Goal: Complete application form

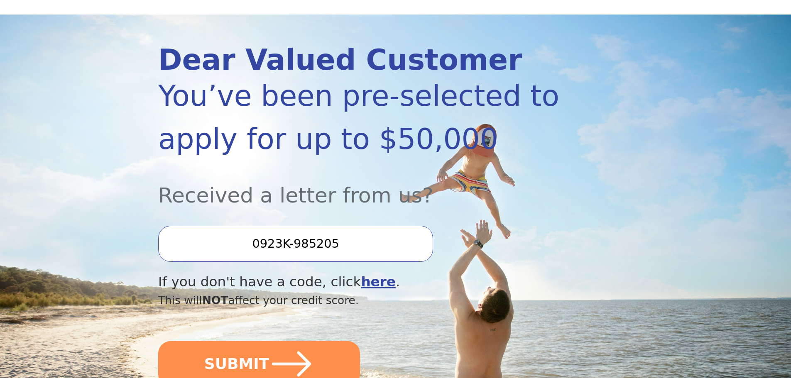
scroll to position [83, 0]
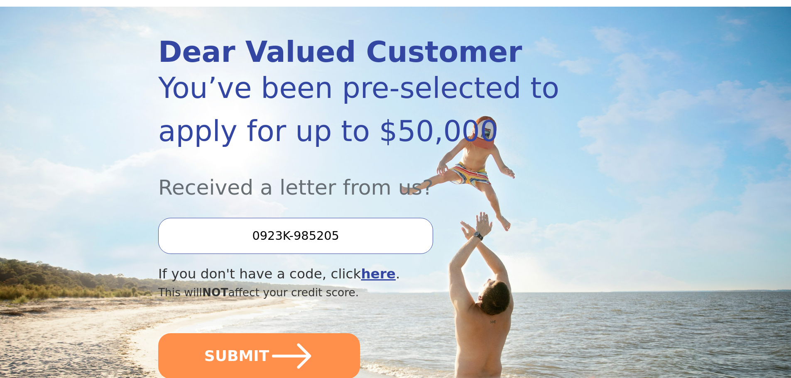
click at [329, 233] on input "0923K-985205" at bounding box center [295, 236] width 275 height 36
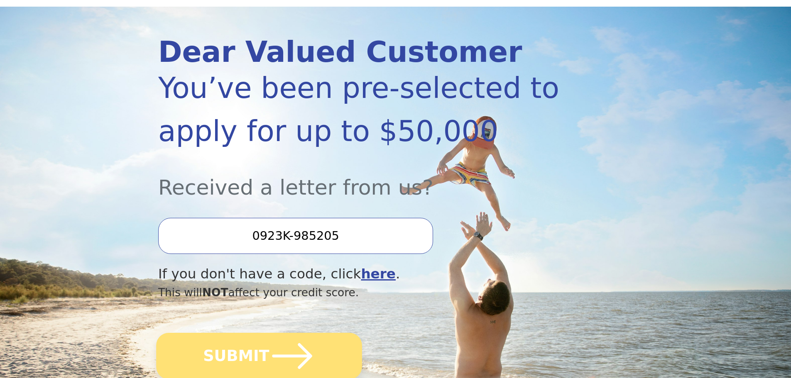
click at [283, 350] on icon "submit" at bounding box center [292, 356] width 46 height 46
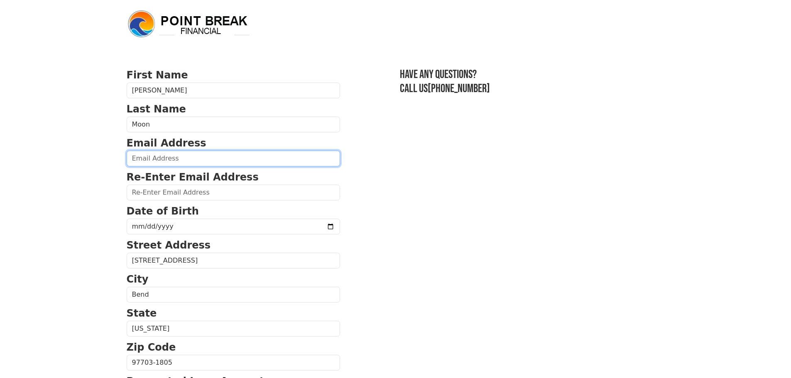
click at [186, 163] on input "email" at bounding box center [233, 159] width 213 height 16
type input "mike@moonhouse.media"
type input "(619) 346-9893"
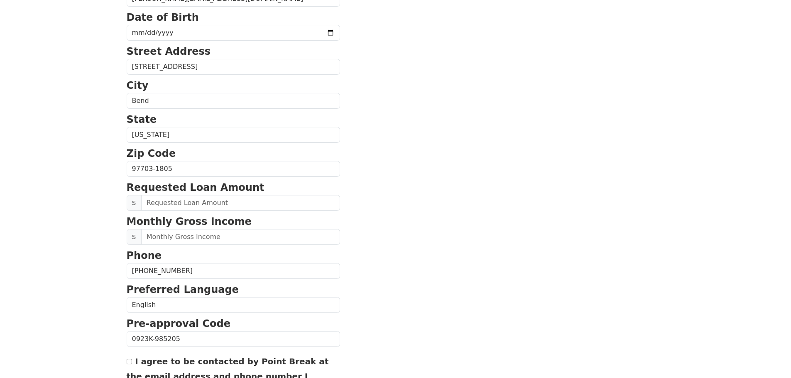
scroll to position [193, 0]
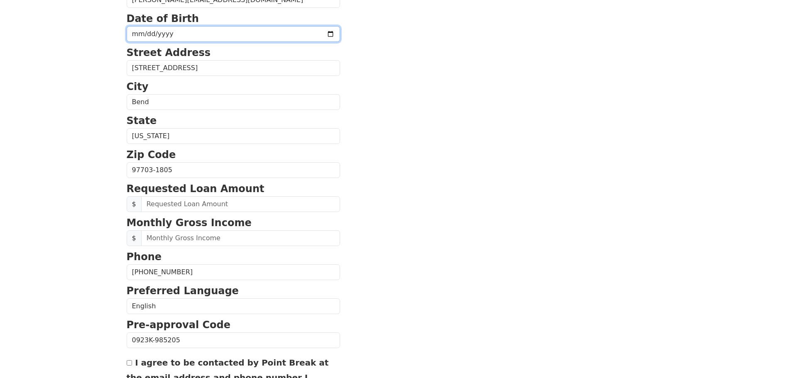
click at [182, 32] on input "date" at bounding box center [233, 34] width 213 height 16
type input "1958-03-03"
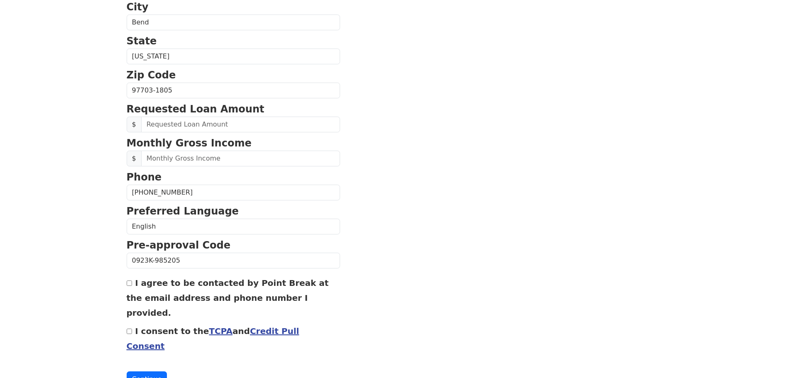
scroll to position [276, 0]
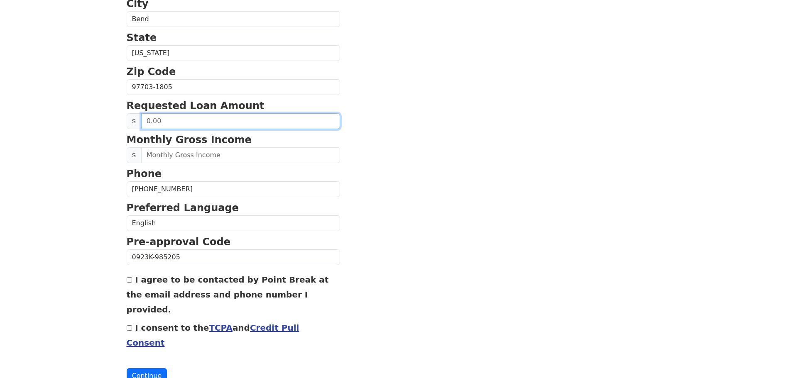
click at [194, 123] on input "text" at bounding box center [240, 121] width 199 height 16
type input "20,000.00"
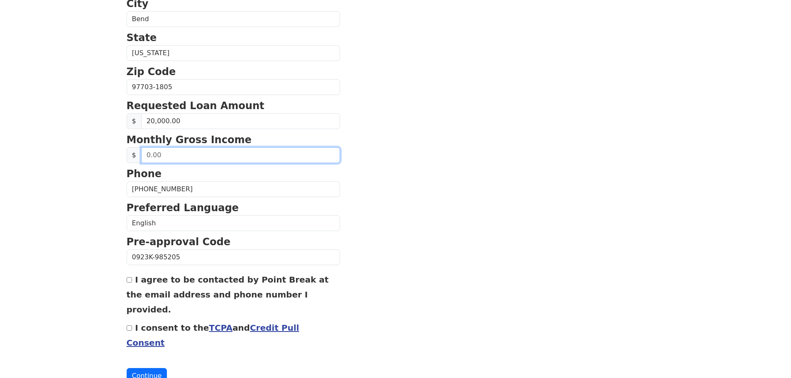
click at [181, 151] on input "text" at bounding box center [240, 155] width 199 height 16
drag, startPoint x: 154, startPoint y: 154, endPoint x: 146, endPoint y: 152, distance: 8.4
click at [146, 152] on input "5,000.00" at bounding box center [240, 155] width 199 height 16
type input "4,500.00"
click at [321, 143] on section "First Name Michael Last Name Moon Email Address mike@moonhouse.media Re-Enter E…" at bounding box center [396, 88] width 538 height 592
